Goal: Task Accomplishment & Management: Manage account settings

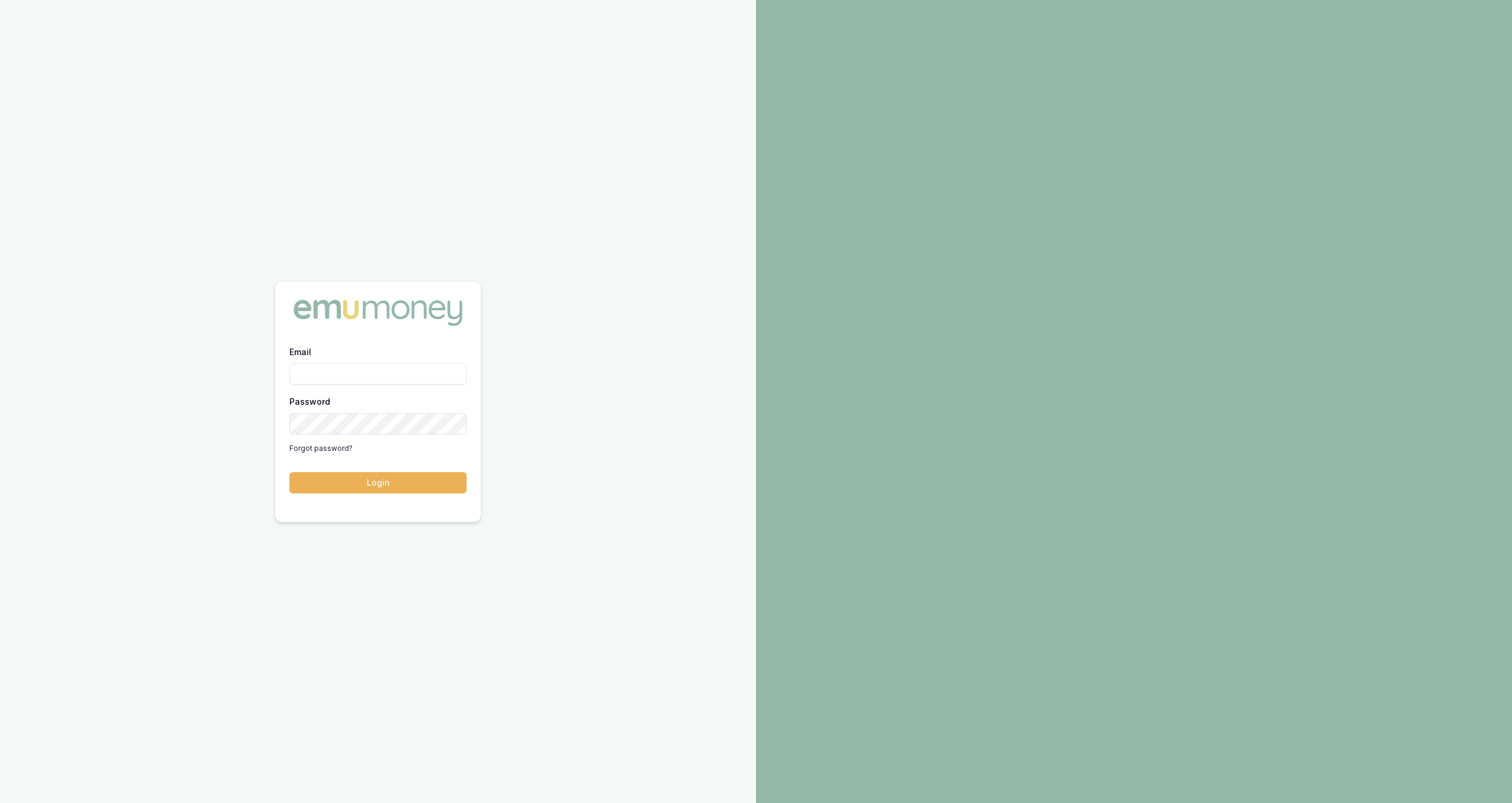
type input "[PERSON_NAME][EMAIL_ADDRESS][DOMAIN_NAME]"
click at [417, 485] on button "Login" at bounding box center [378, 482] width 177 height 21
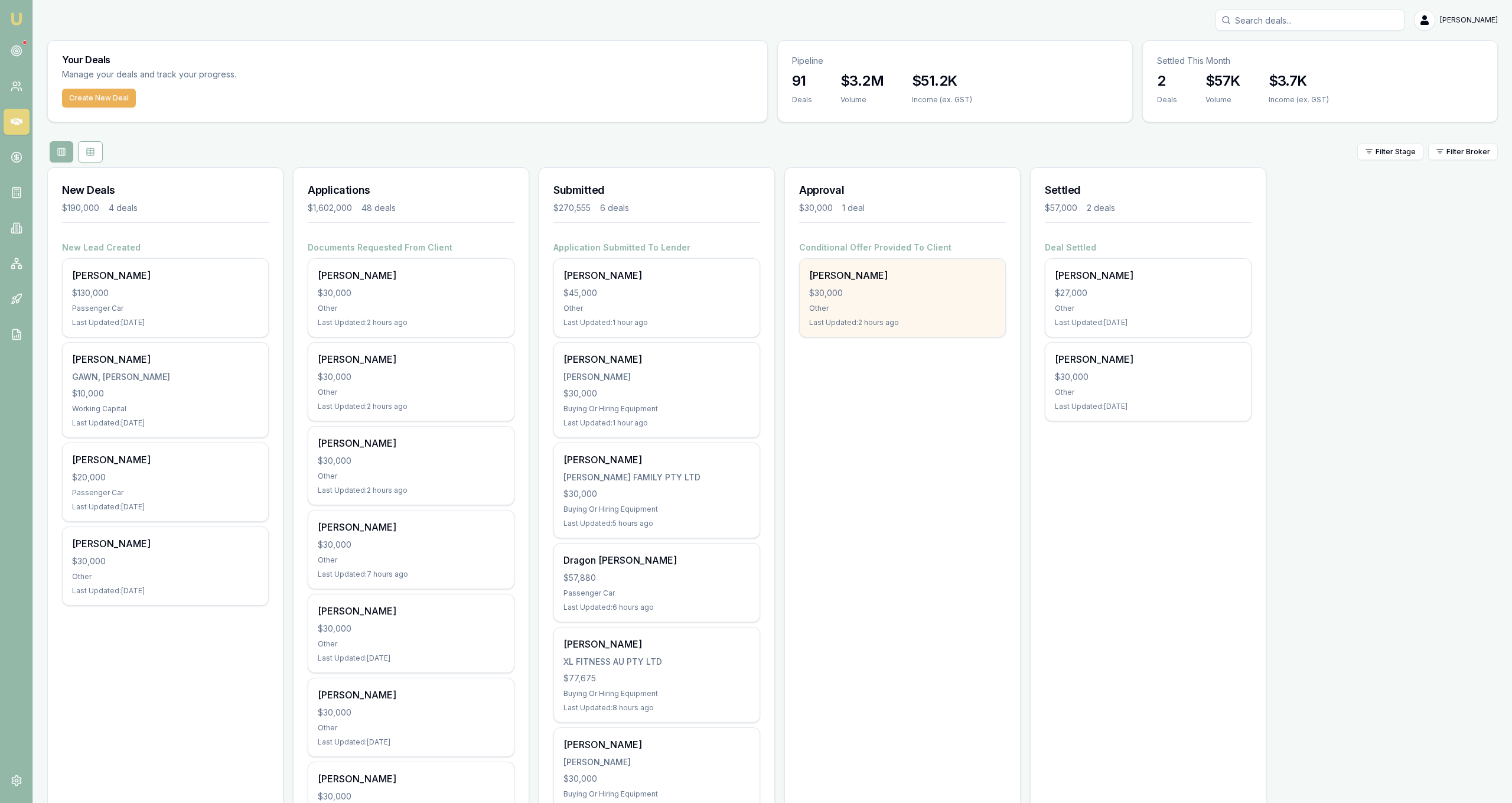
click at [871, 298] on div "$30,000" at bounding box center [903, 292] width 187 height 12
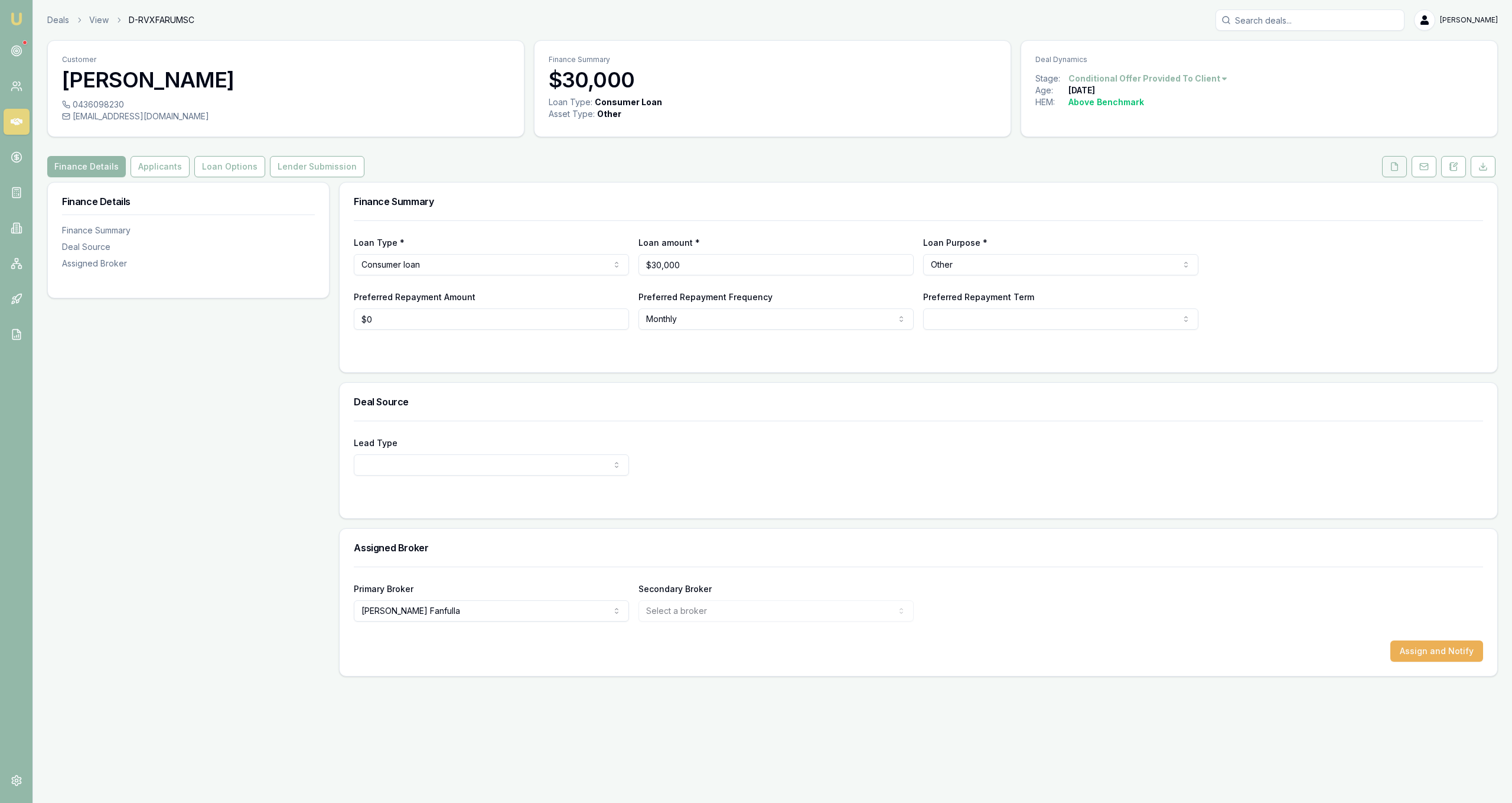
click at [1398, 167] on icon at bounding box center [1395, 167] width 6 height 8
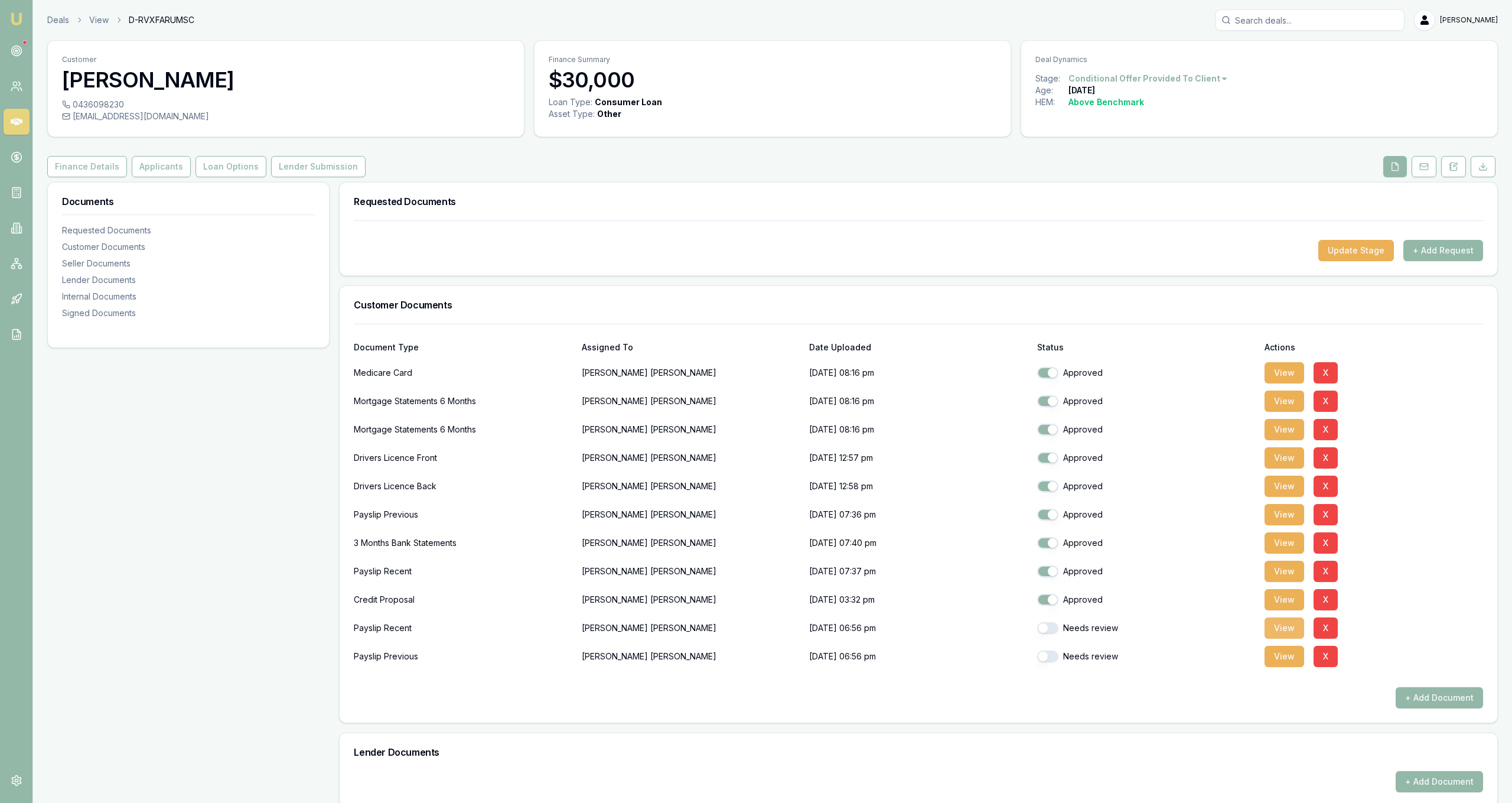
click at [1290, 626] on button "View" at bounding box center [1284, 628] width 40 height 21
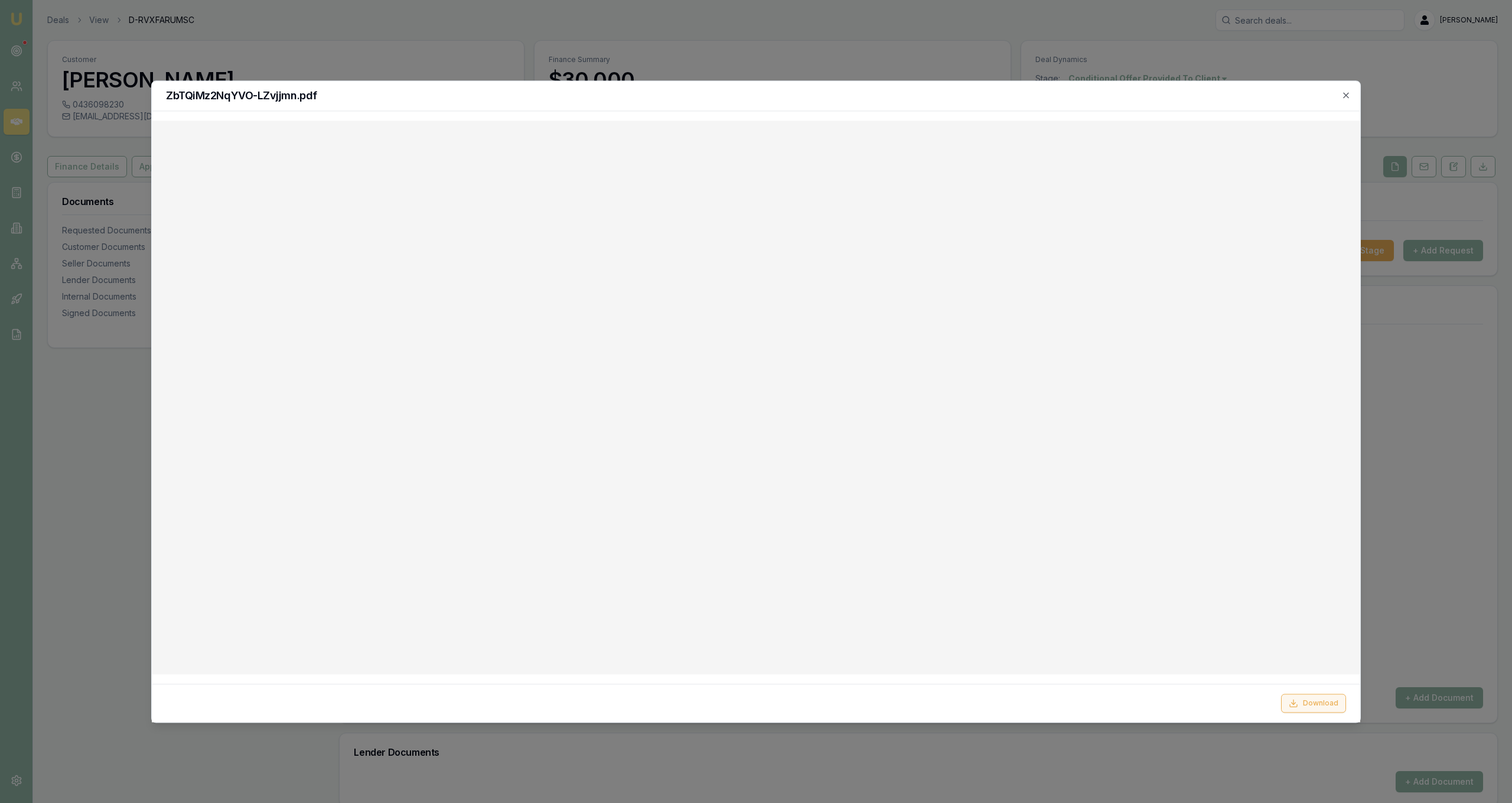
click at [1309, 703] on button "Download" at bounding box center [1314, 703] width 65 height 19
click at [83, 211] on div at bounding box center [756, 402] width 1512 height 803
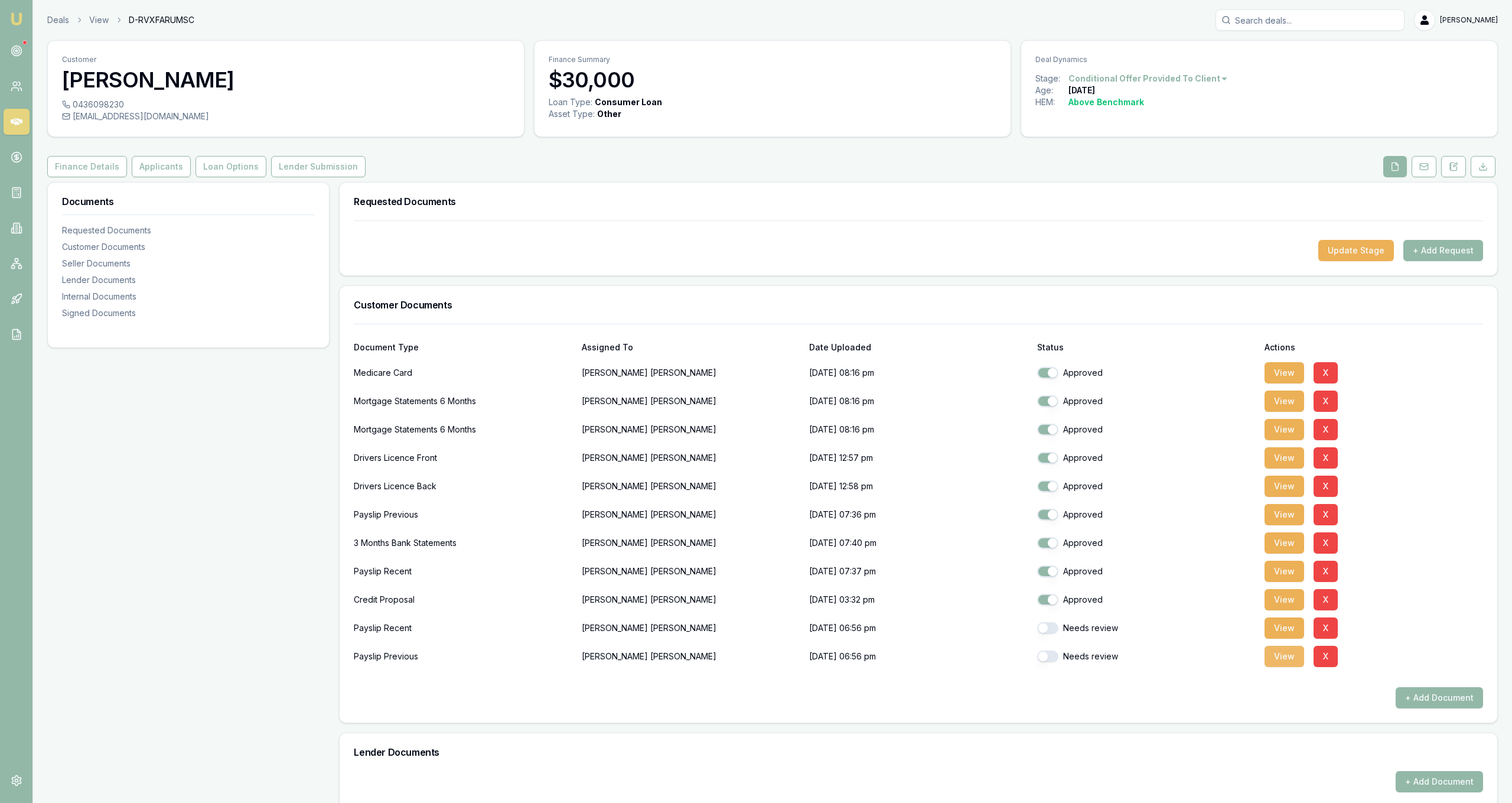
click at [1287, 663] on button "View" at bounding box center [1284, 656] width 40 height 21
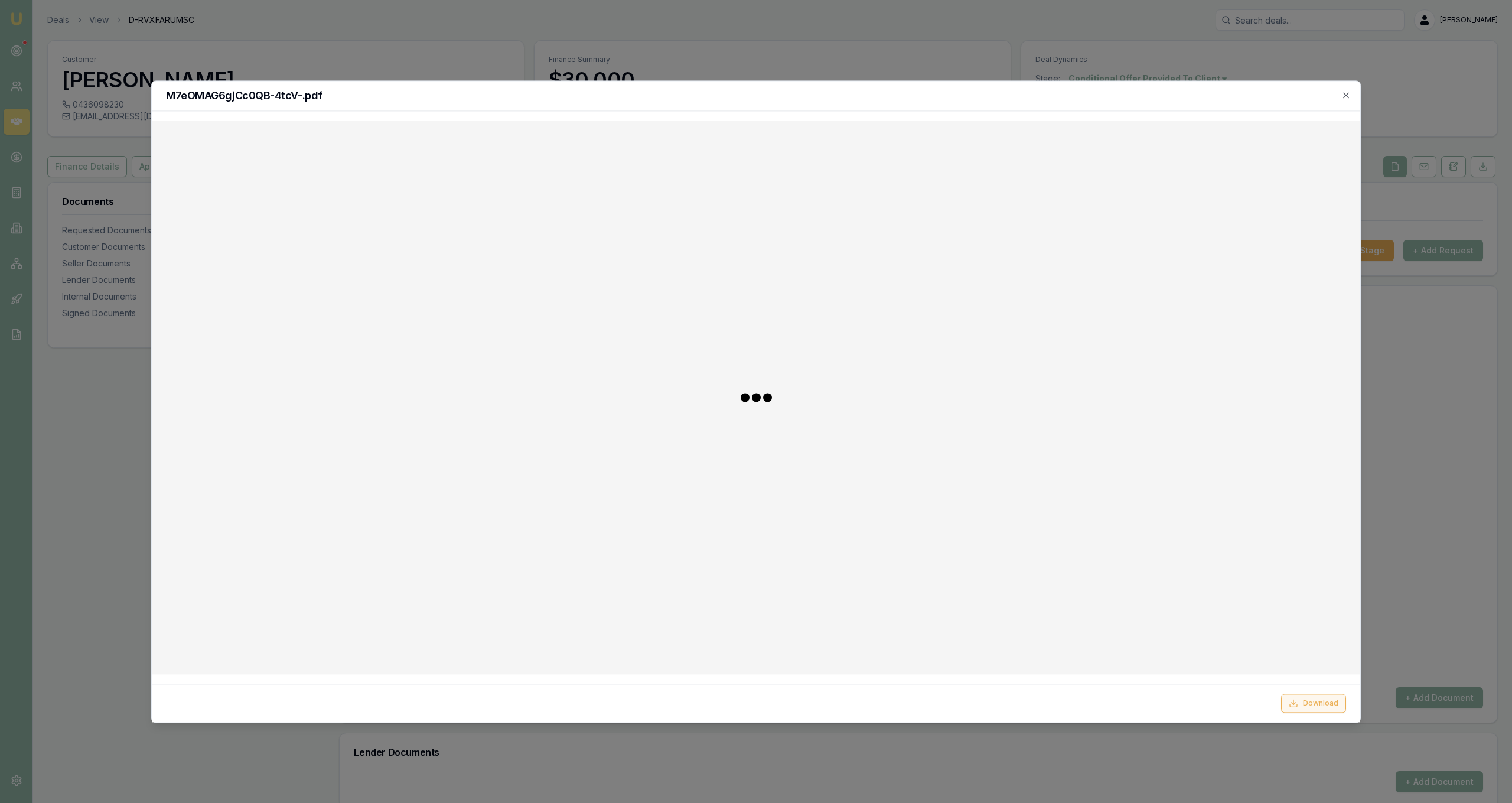
click at [1307, 710] on button "Download" at bounding box center [1314, 703] width 65 height 19
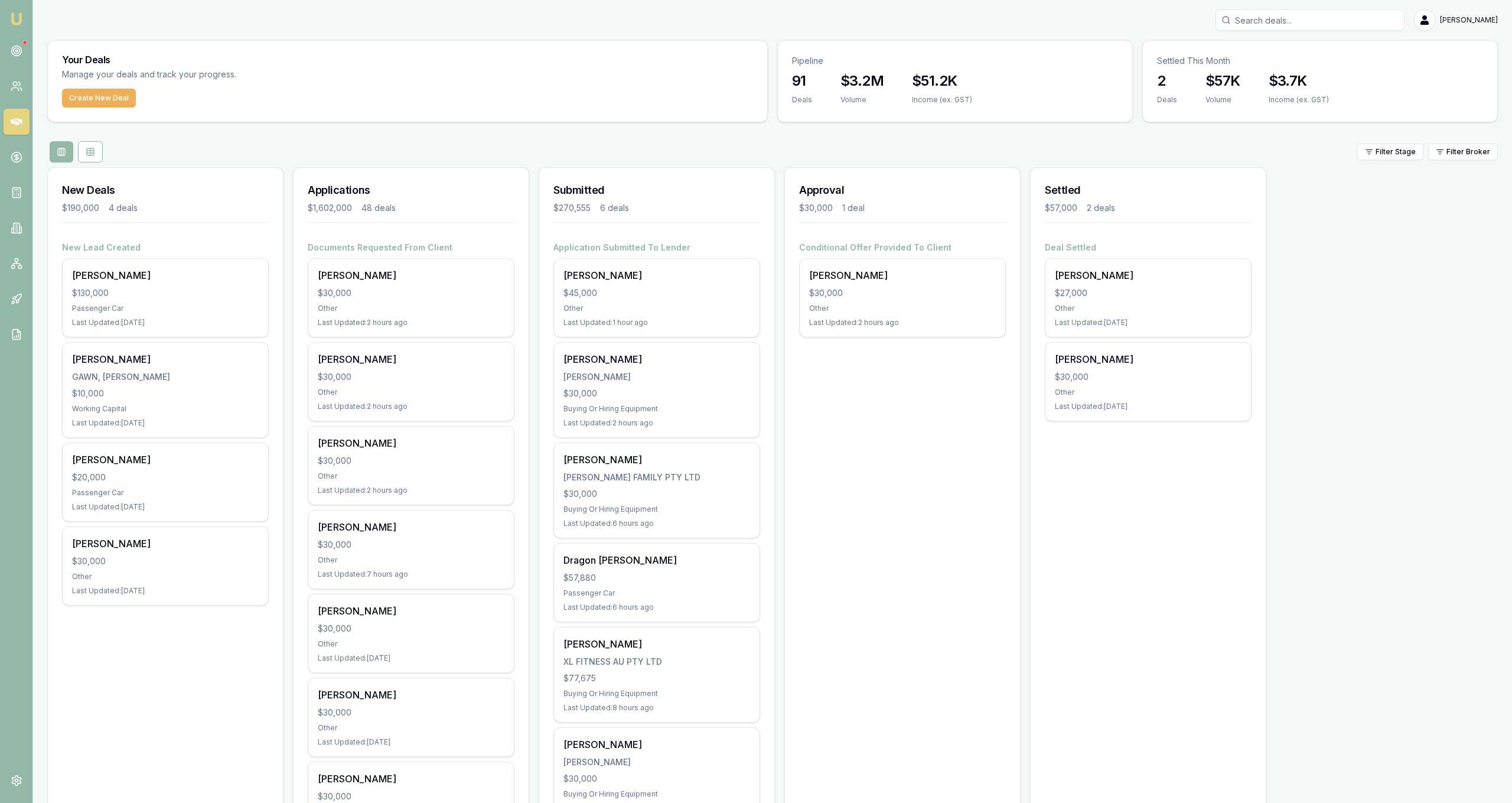
click at [972, 252] on h4 "Conditional Offer Provided To Client" at bounding box center [903, 247] width 207 height 12
click at [977, 268] on div "[PERSON_NAME]" at bounding box center [903, 275] width 187 height 14
click at [846, 288] on div "$30,000" at bounding box center [903, 292] width 187 height 12
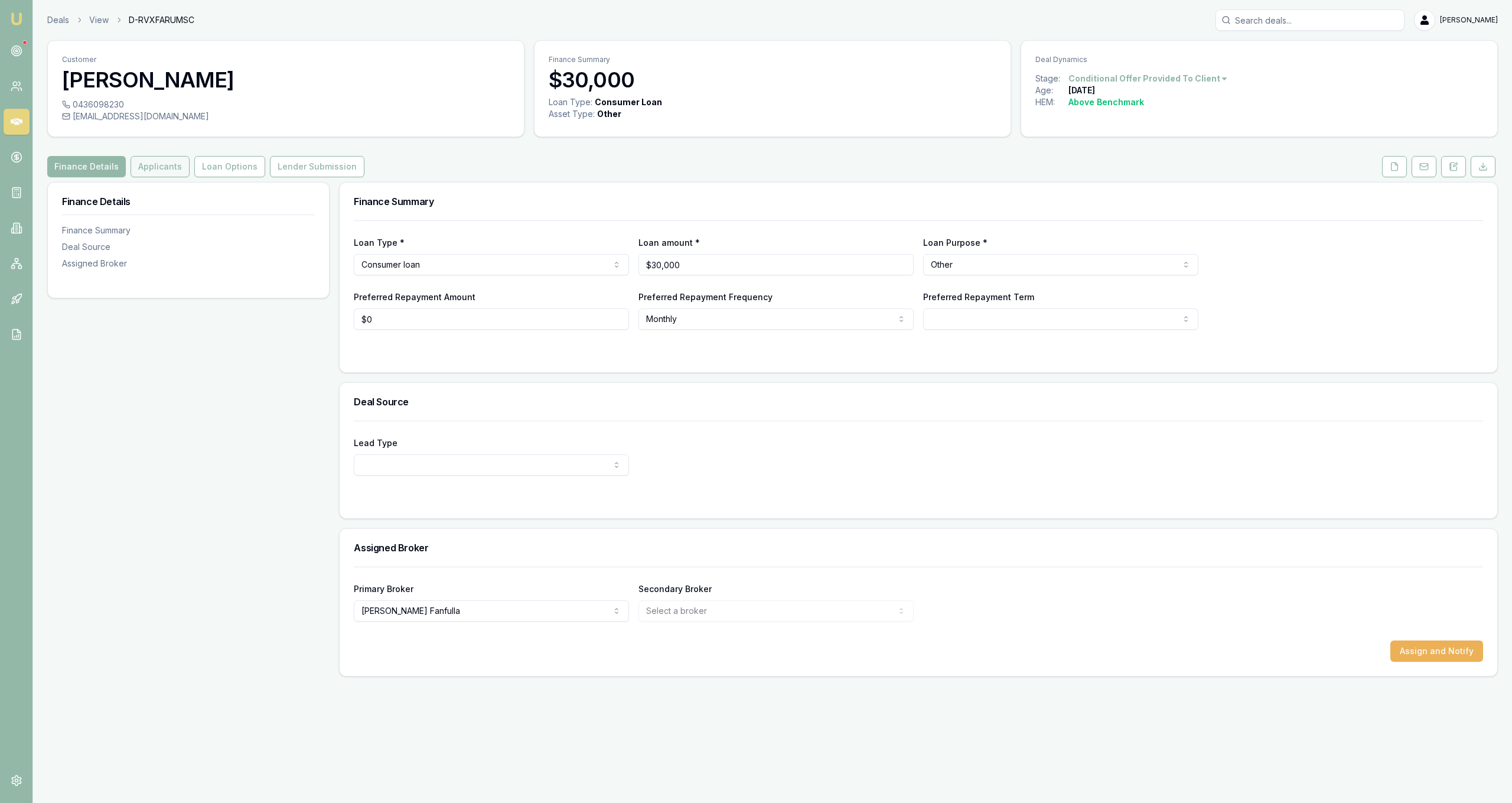
click at [165, 167] on button "Applicants" at bounding box center [160, 166] width 59 height 21
click at [168, 170] on button "Applicants" at bounding box center [160, 166] width 59 height 21
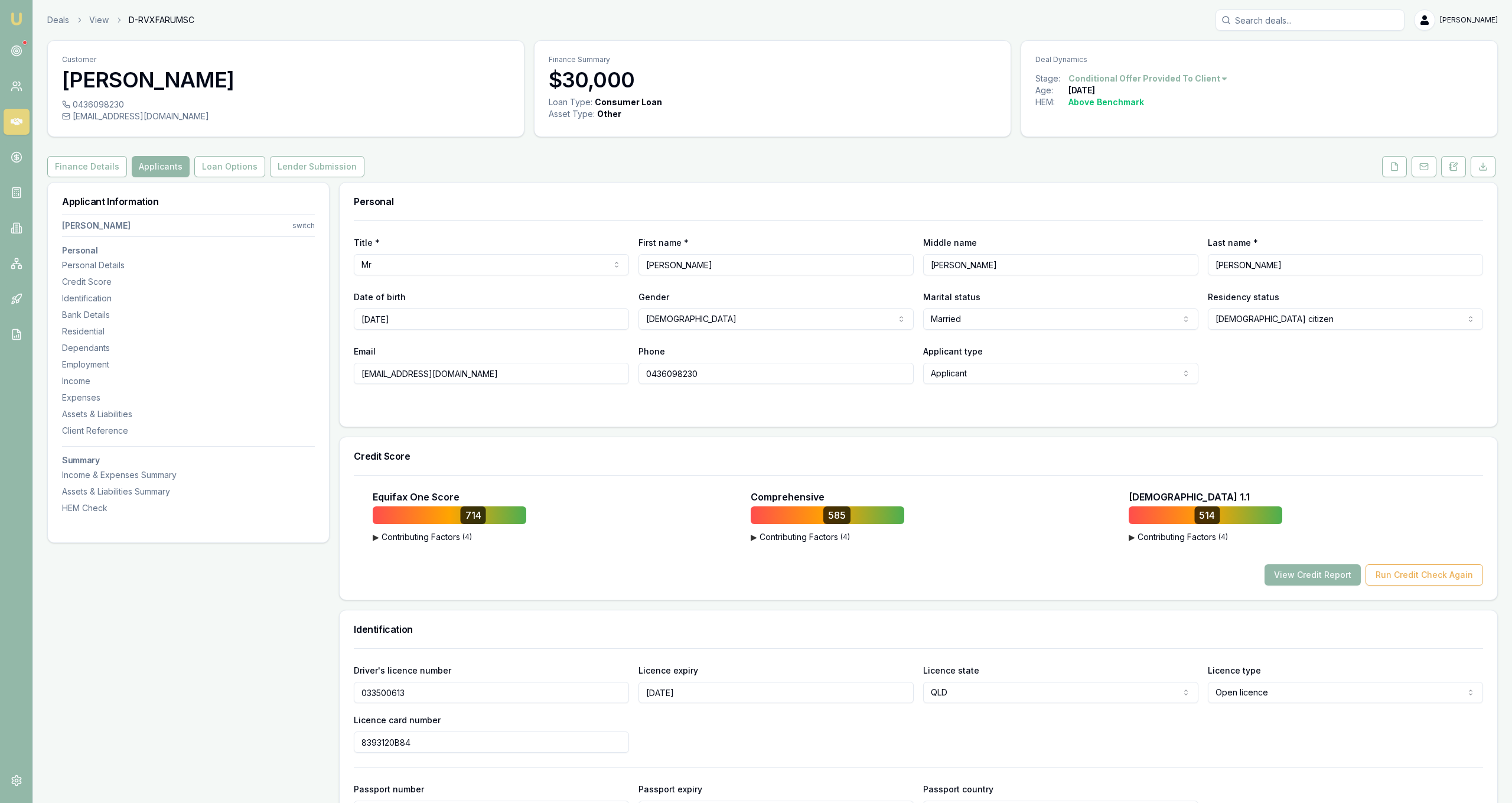
click at [1408, 172] on link at bounding box center [1394, 166] width 29 height 21
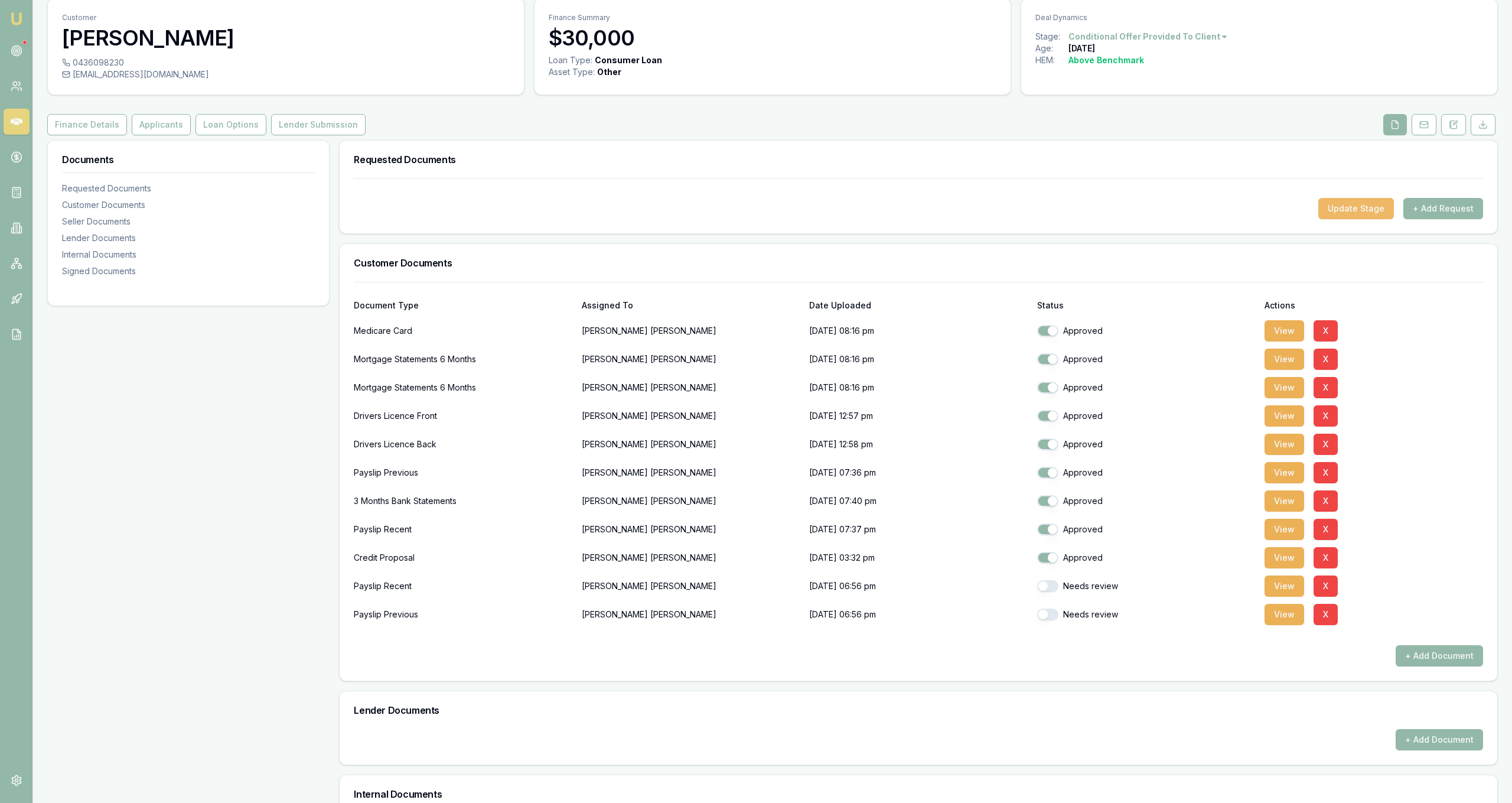
scroll to position [60, 0]
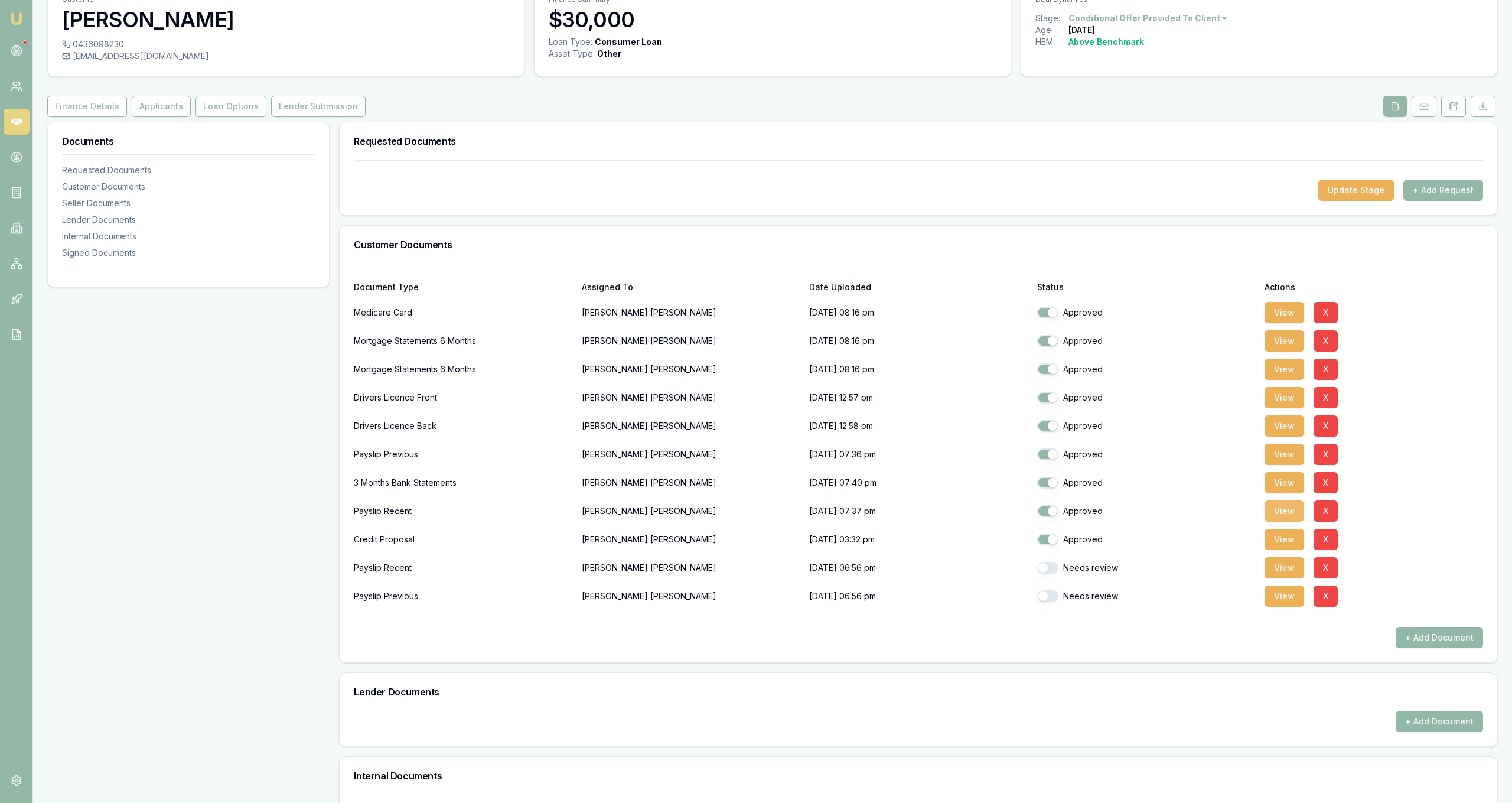
click at [1288, 510] on button "View" at bounding box center [1284, 511] width 40 height 21
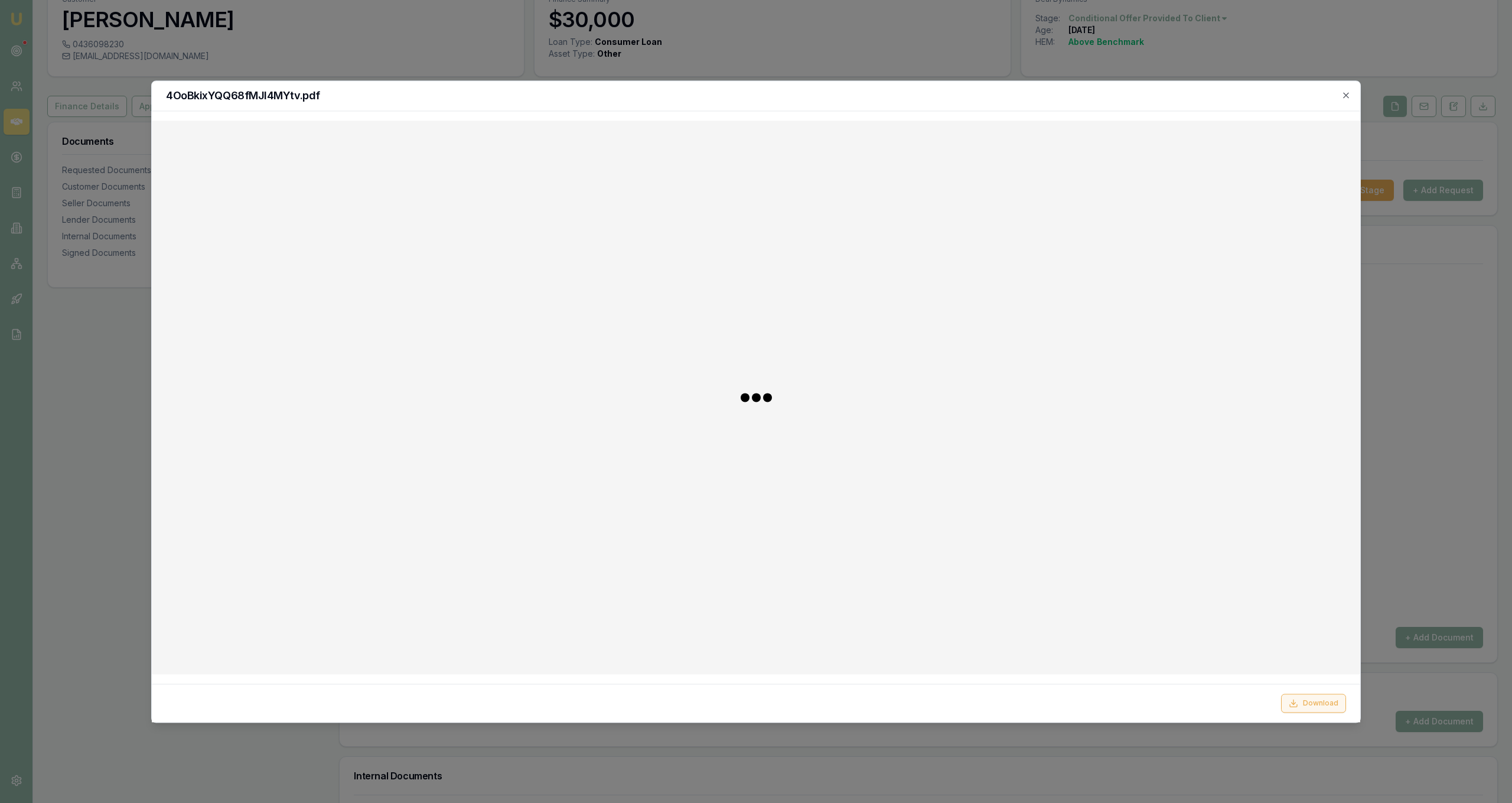
click at [1296, 703] on icon at bounding box center [1294, 703] width 9 height 9
click at [639, 52] on div at bounding box center [756, 402] width 1512 height 803
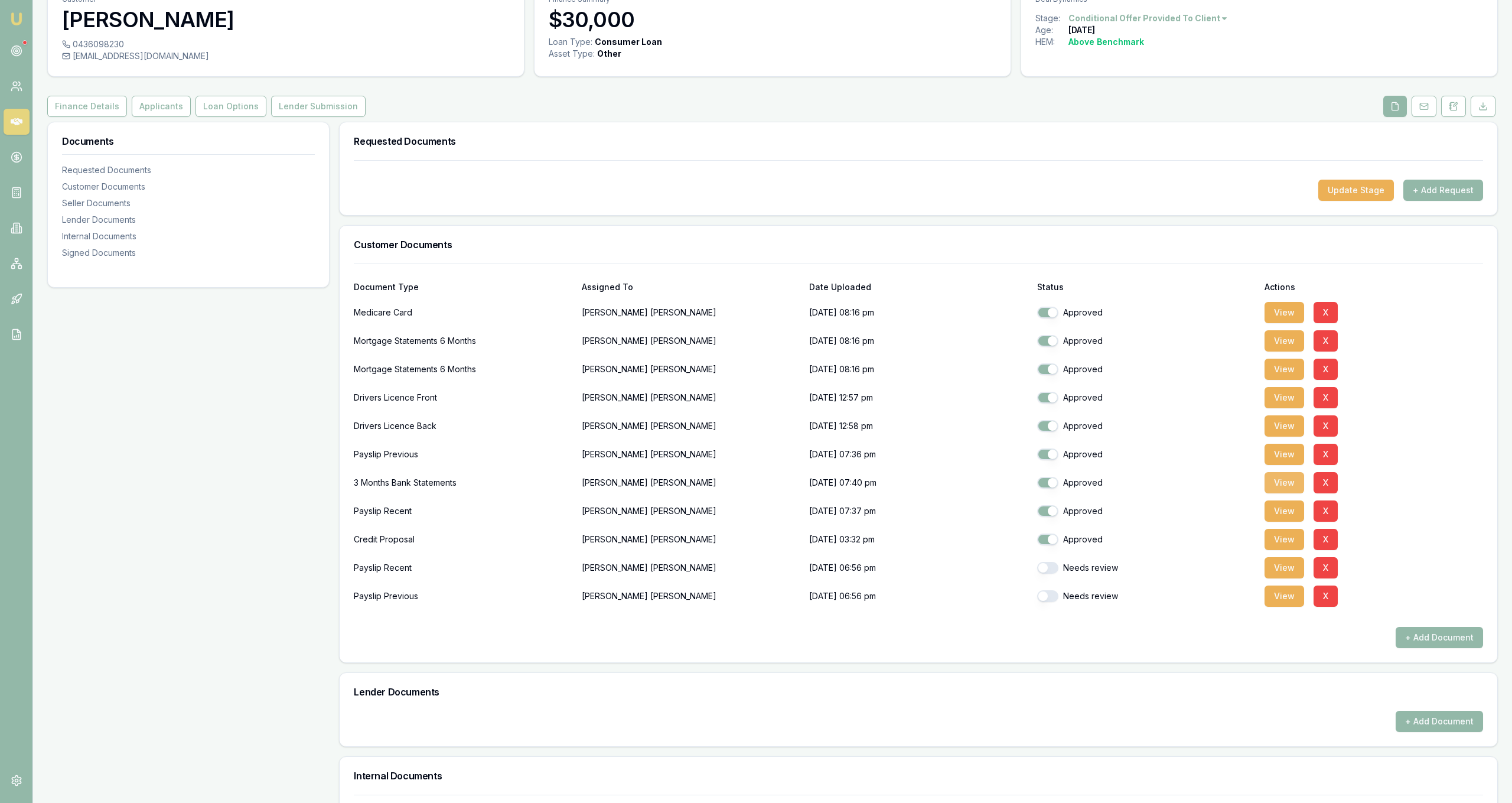
click at [1285, 485] on button "View" at bounding box center [1284, 482] width 40 height 21
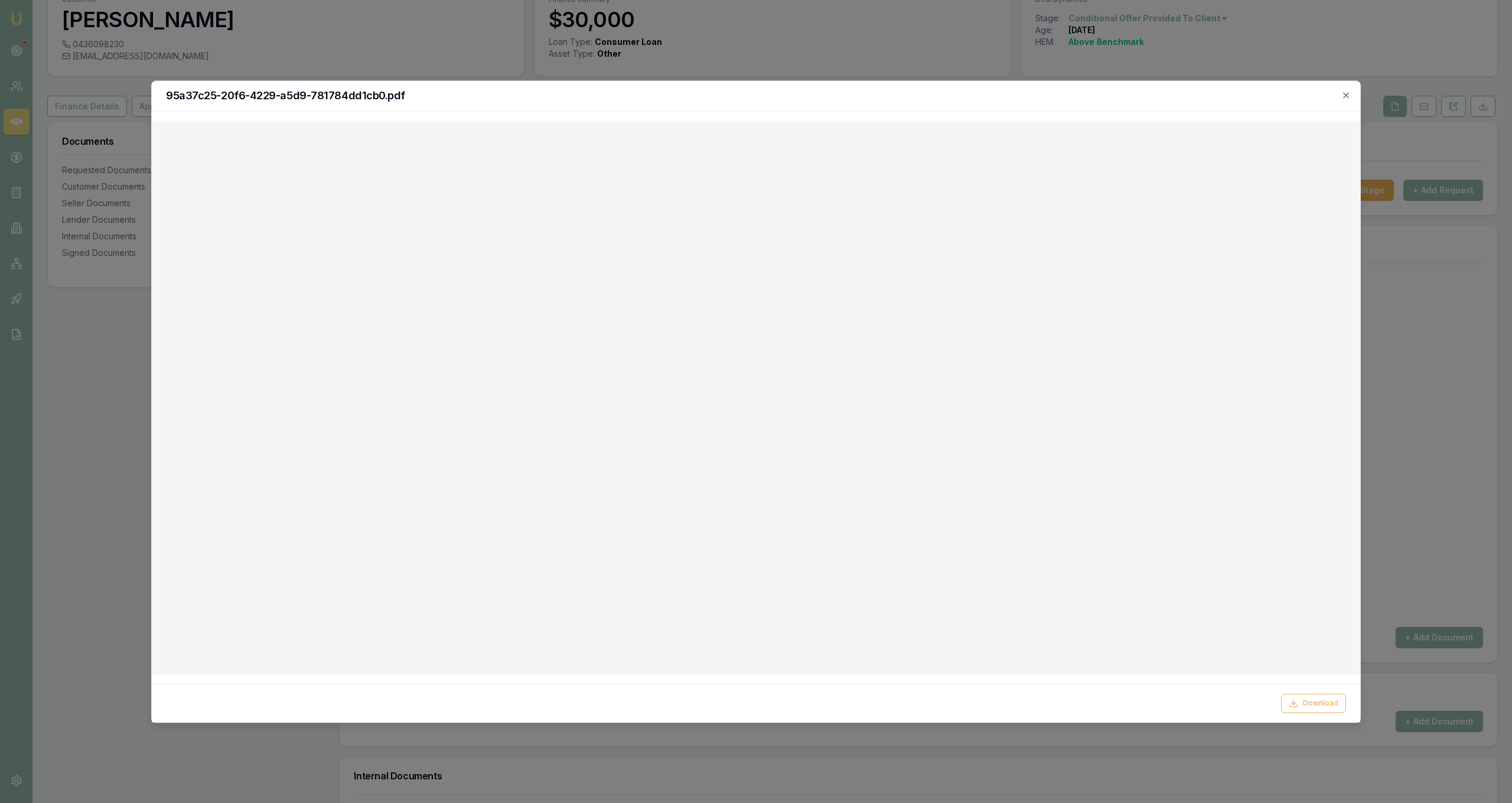
click at [780, 77] on div at bounding box center [756, 402] width 1512 height 803
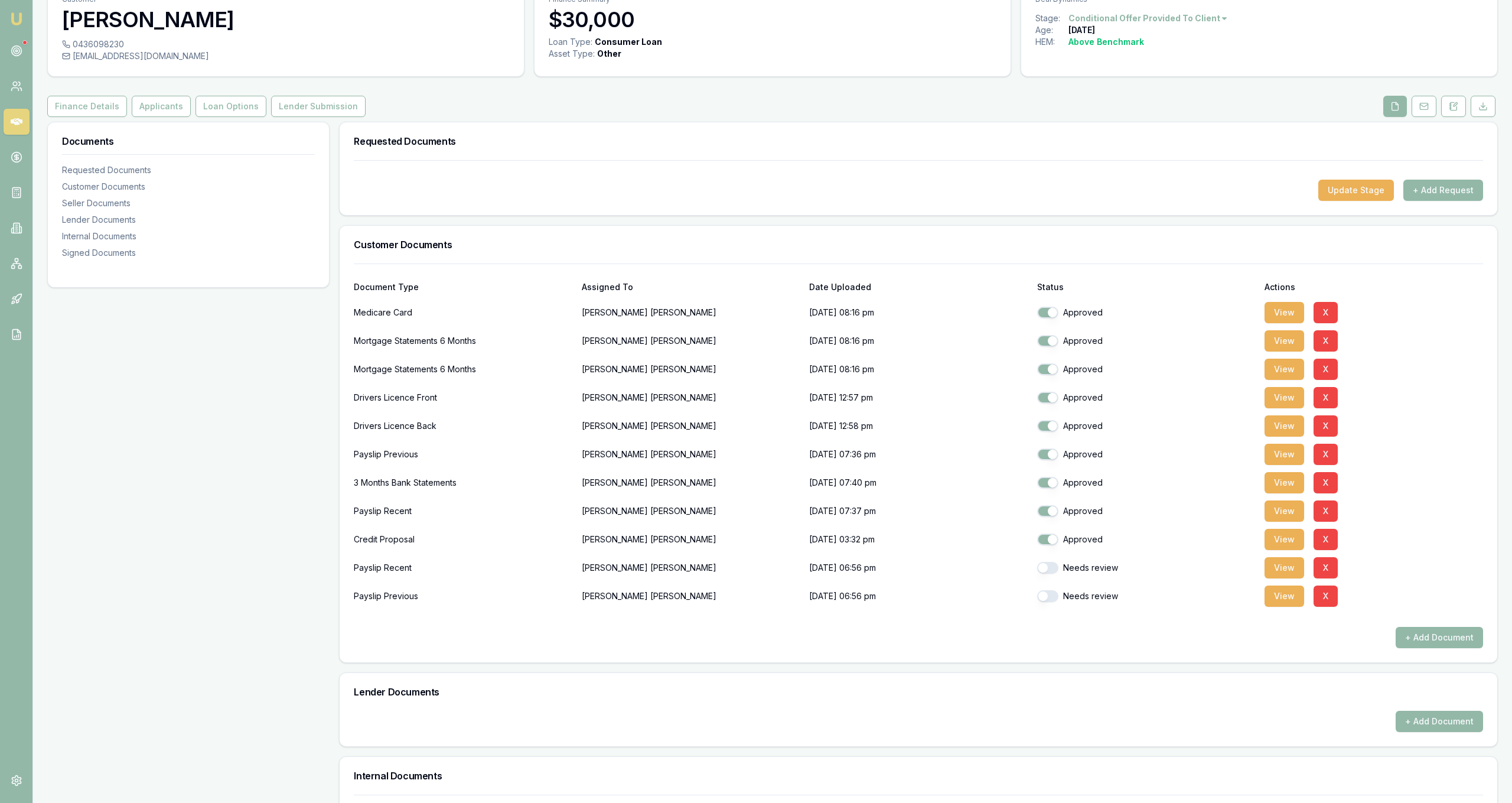
scroll to position [0, 0]
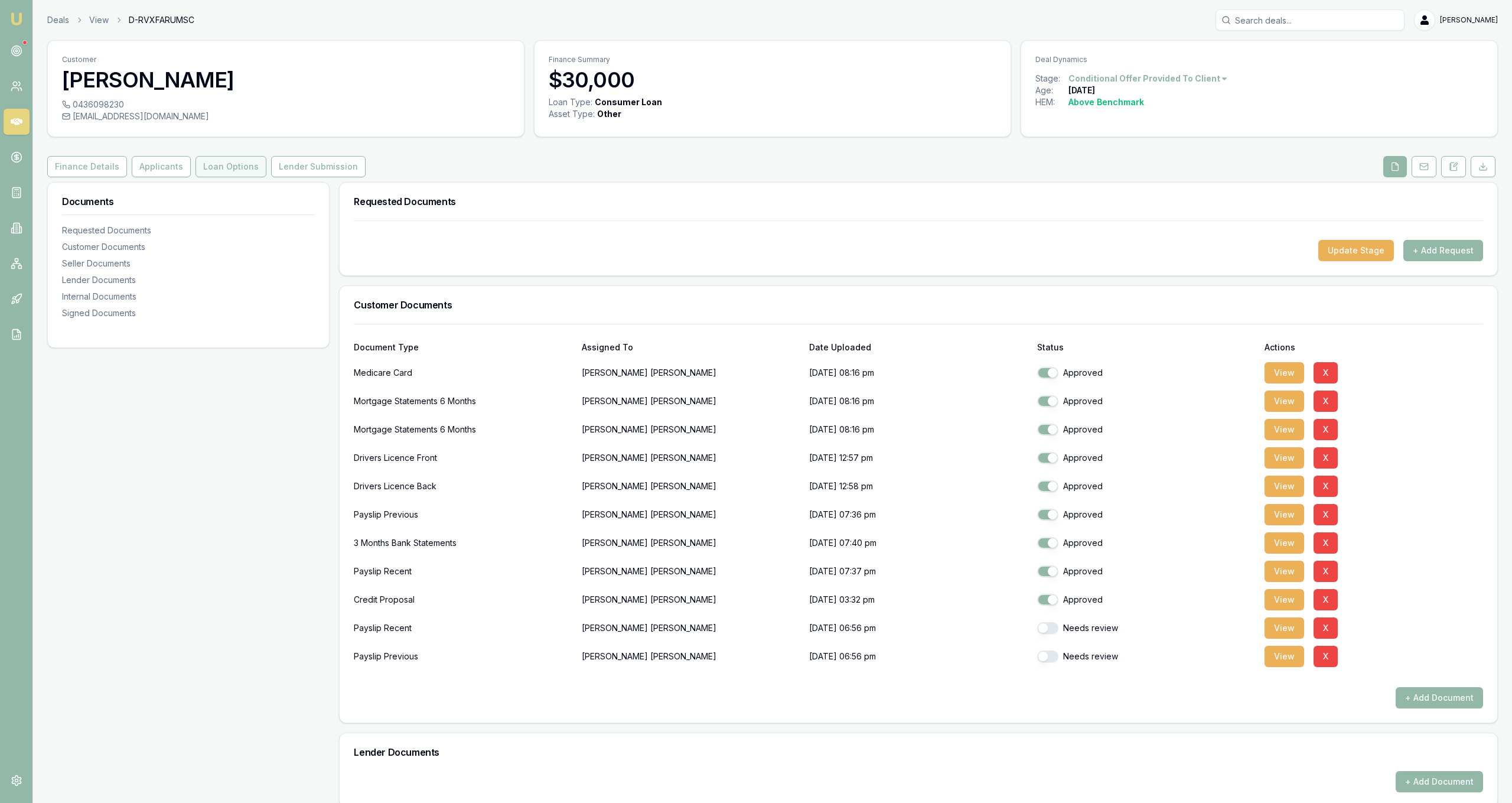
click at [243, 168] on button "Loan Options" at bounding box center [231, 166] width 71 height 21
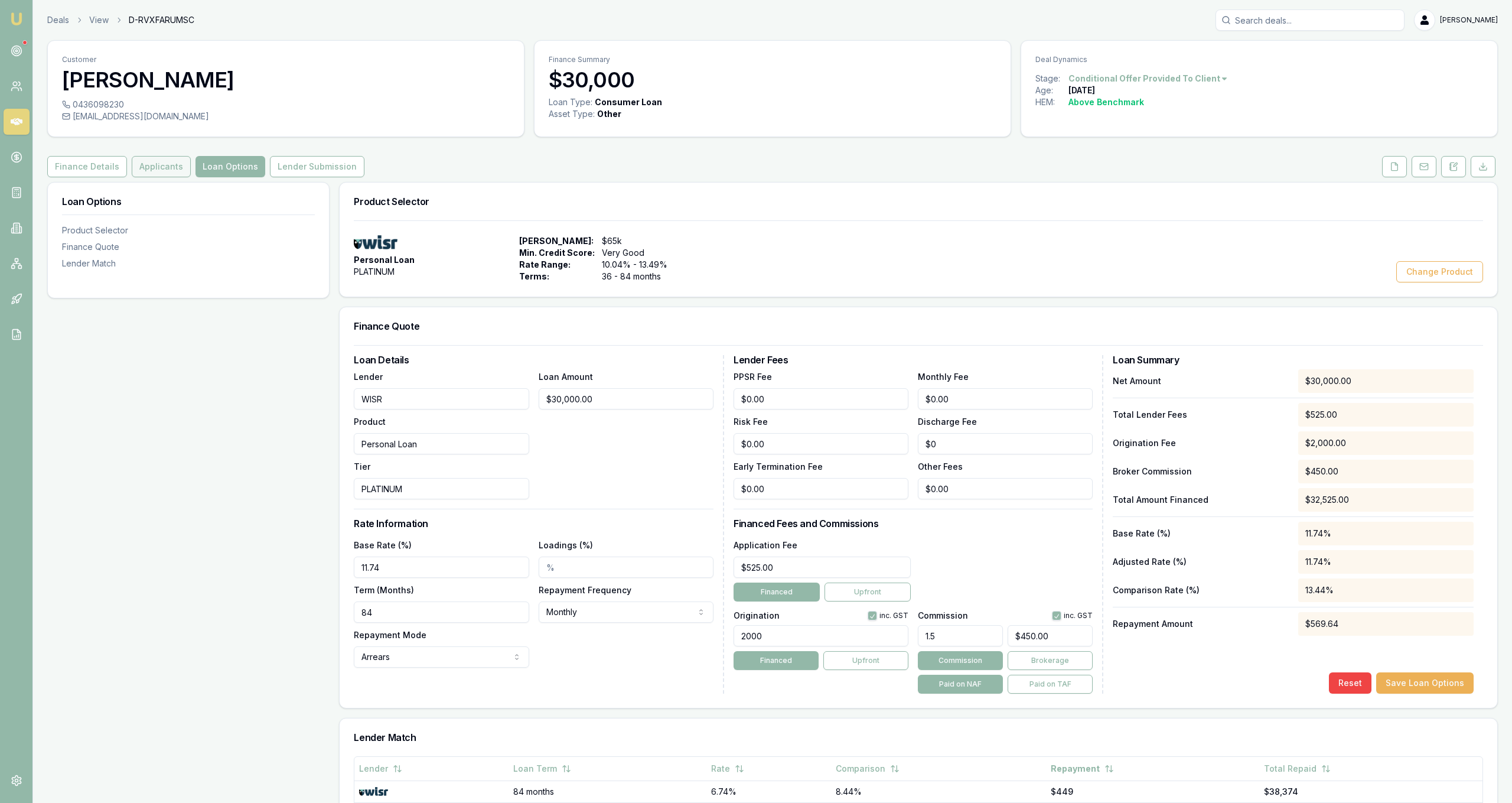
click at [160, 164] on button "Applicants" at bounding box center [161, 166] width 59 height 21
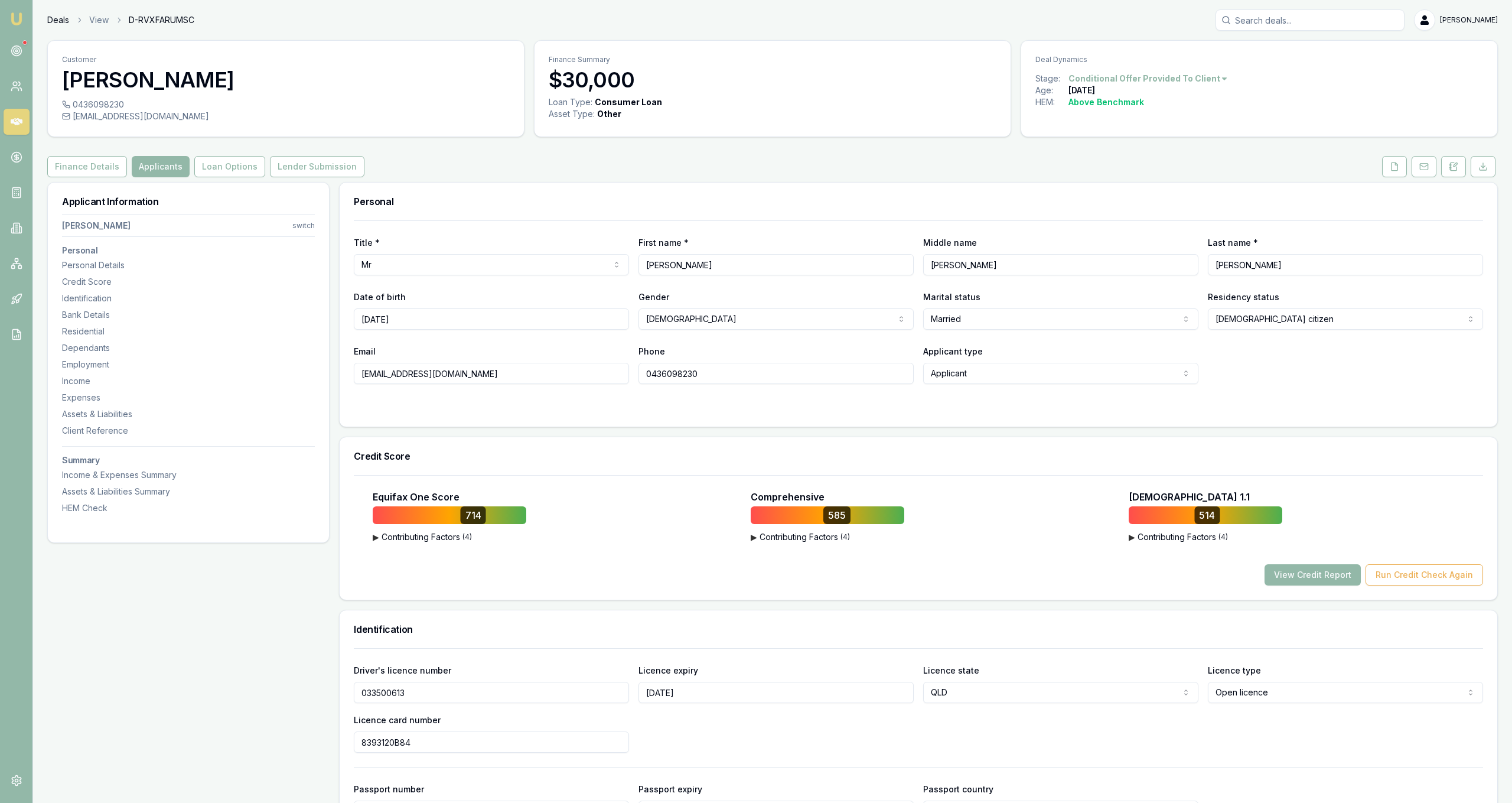
click at [66, 21] on link "Deals" at bounding box center [58, 20] width 22 height 12
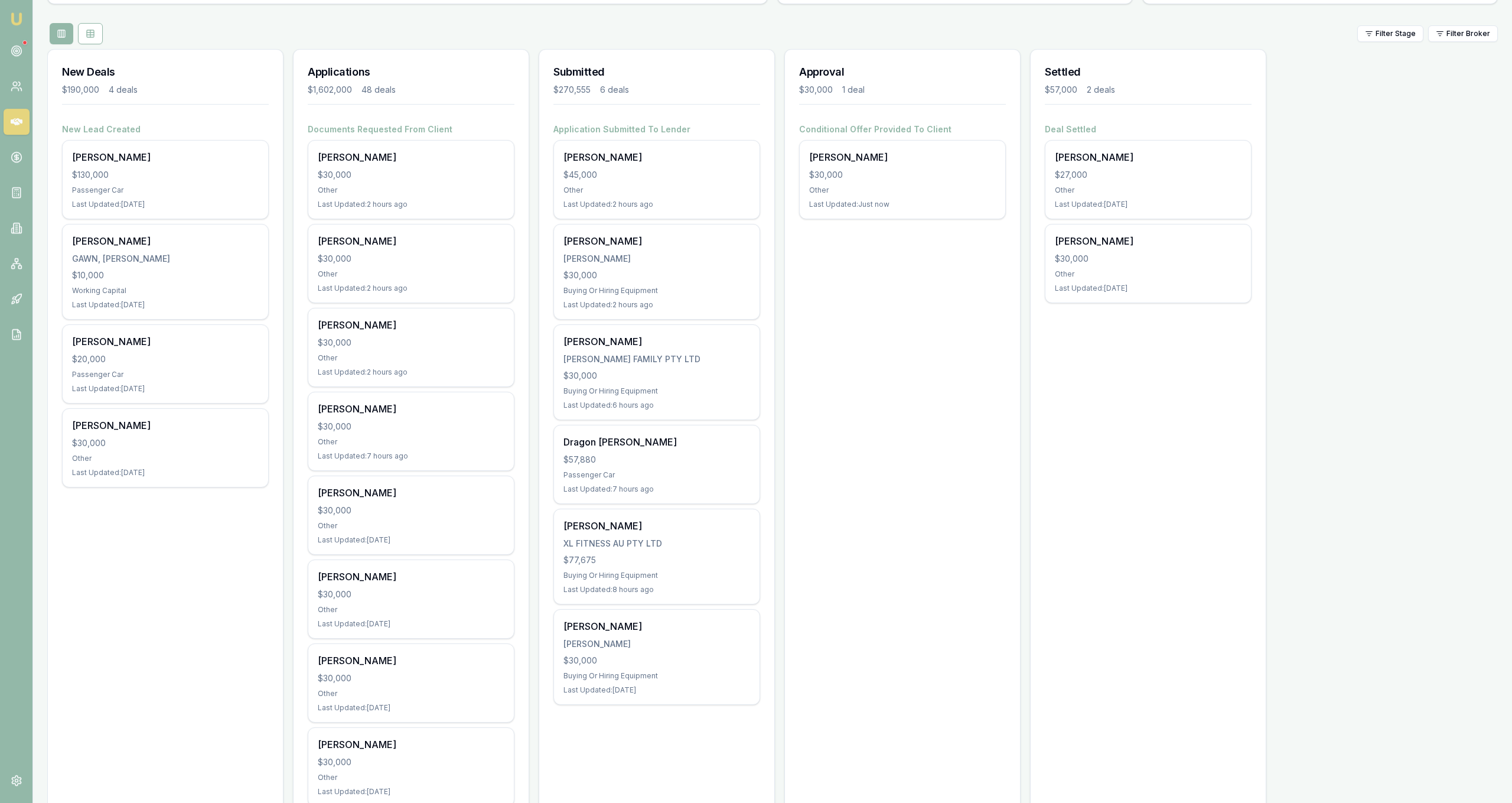
scroll to position [120, 0]
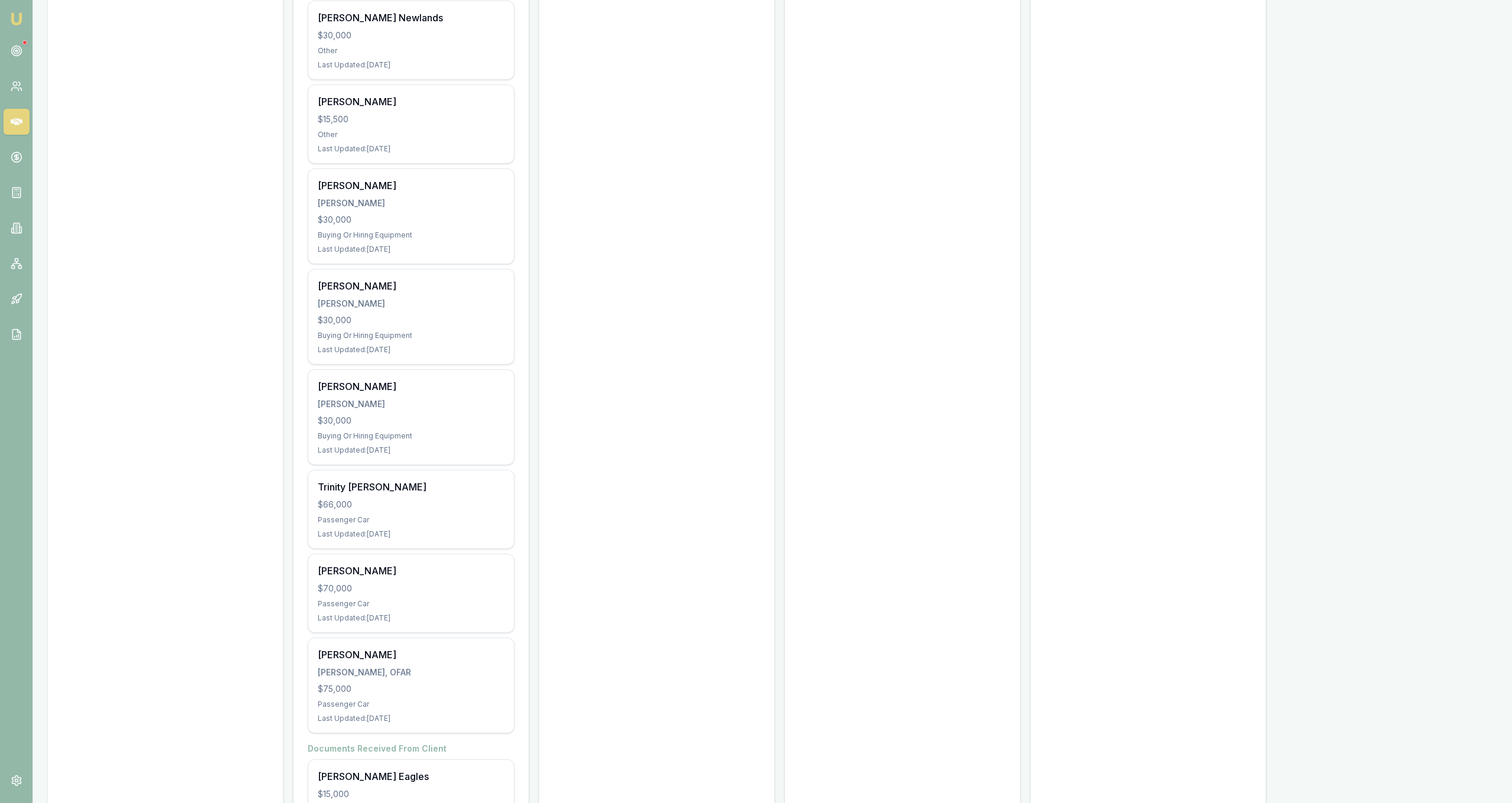
scroll to position [3631, 0]
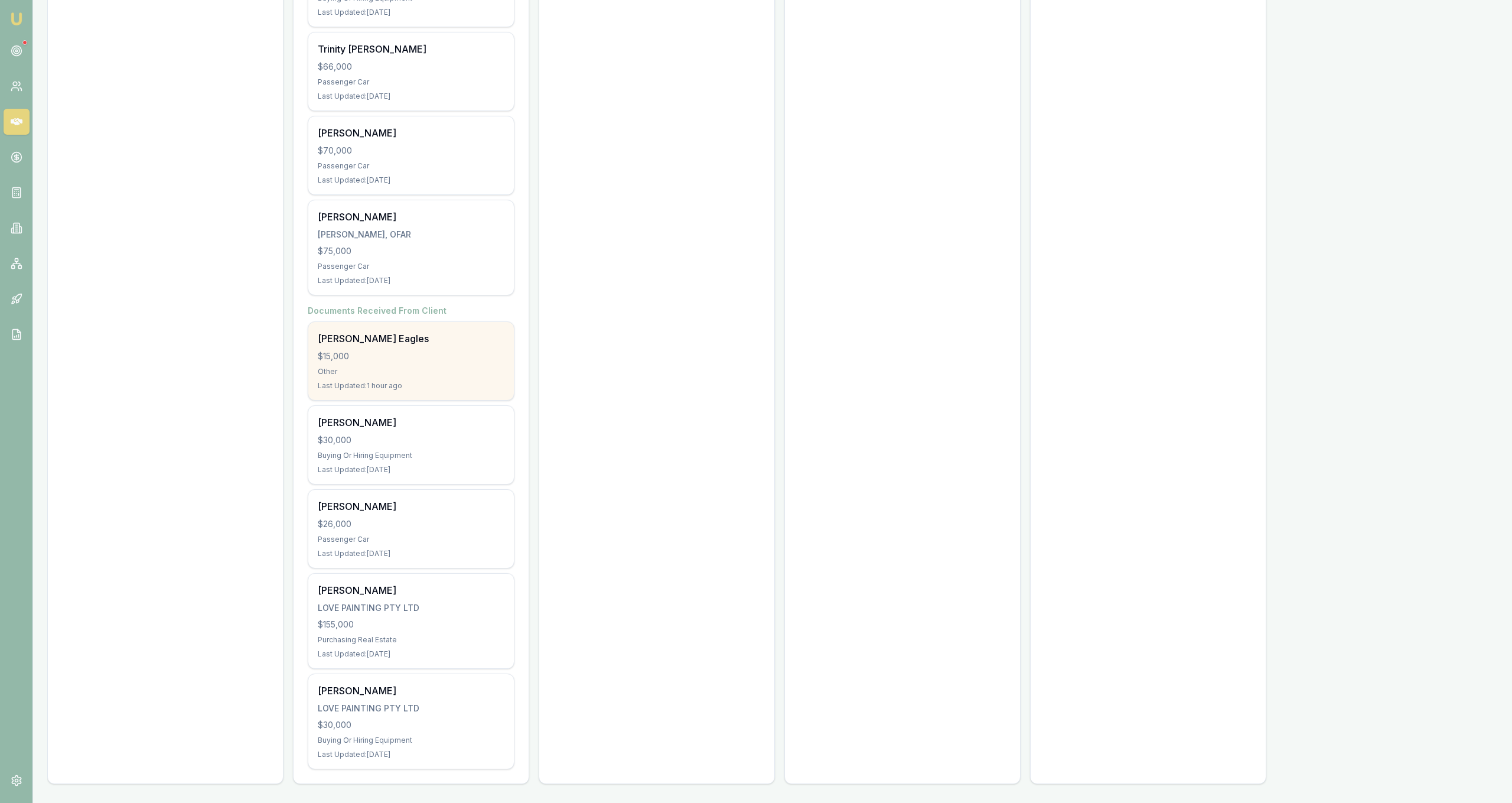
click at [432, 367] on div "Other" at bounding box center [411, 371] width 187 height 9
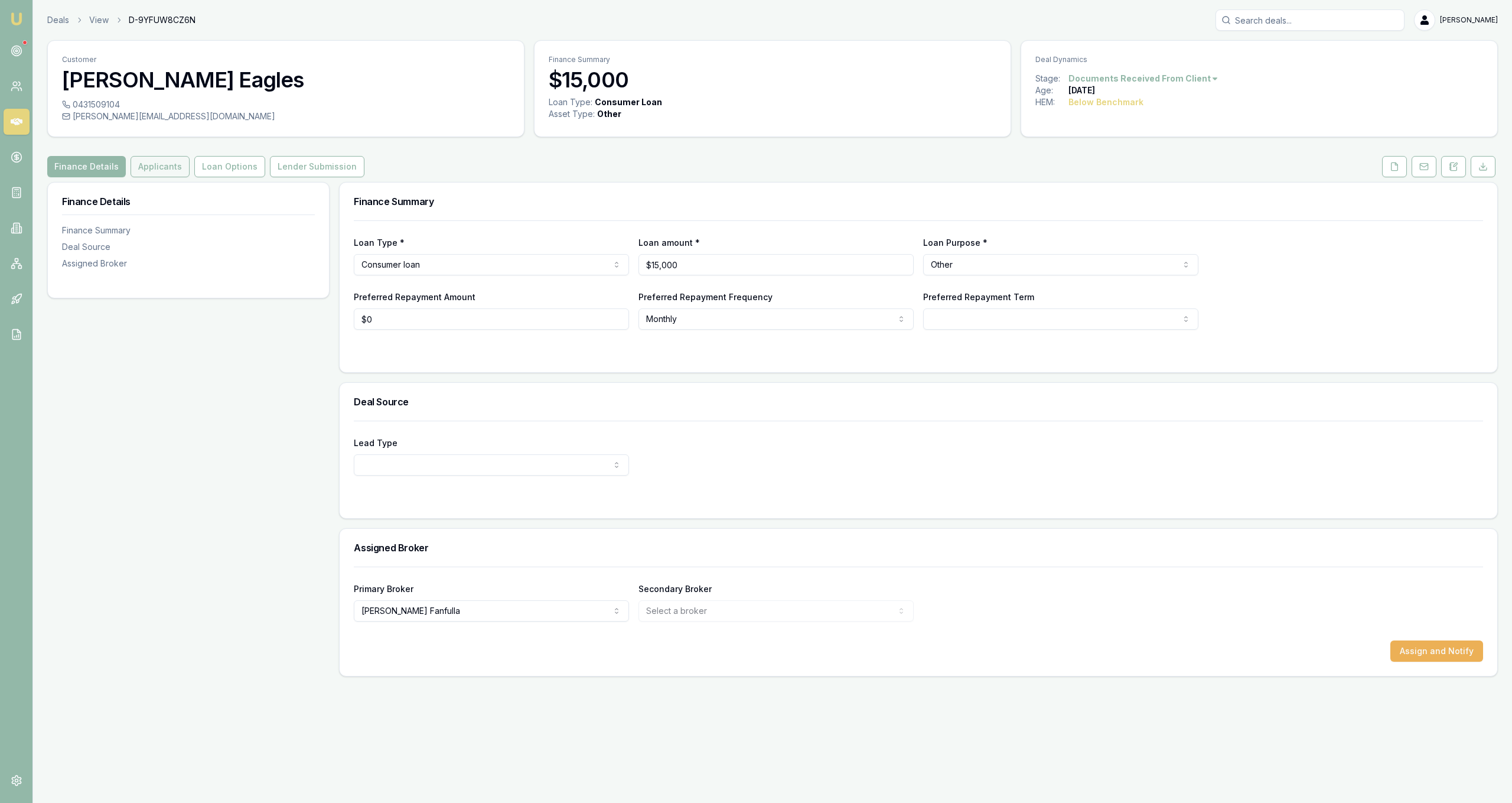
click at [170, 162] on button "Applicants" at bounding box center [160, 166] width 59 height 21
